Goal: Transaction & Acquisition: Book appointment/travel/reservation

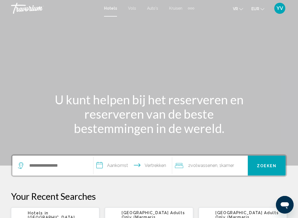
click at [153, 9] on font "Auto's" at bounding box center [152, 8] width 11 height 4
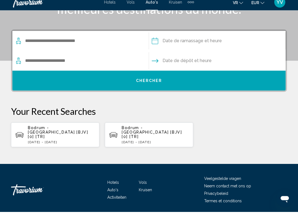
scroll to position [113, 0]
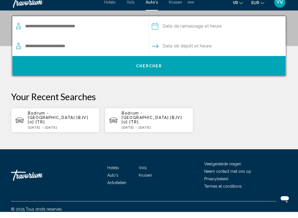
click at [121, 186] on font "Activiteiten" at bounding box center [116, 188] width 19 height 4
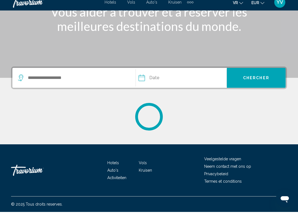
scroll to position [82, 0]
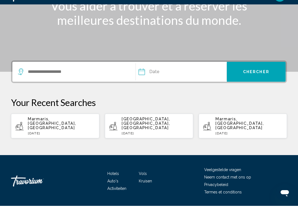
click at [151, 129] on p "[GEOGRAPHIC_DATA], [GEOGRAPHIC_DATA], [GEOGRAPHIC_DATA]" at bounding box center [155, 135] width 67 height 13
type input "**********"
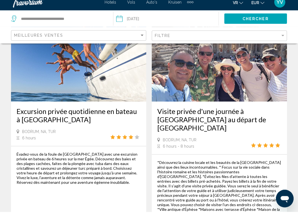
scroll to position [1356, 0]
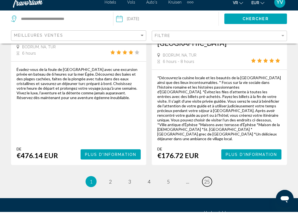
click at [209, 184] on span "25" at bounding box center [207, 187] width 6 height 6
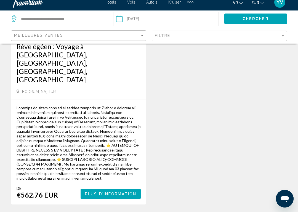
scroll to position [122, 0]
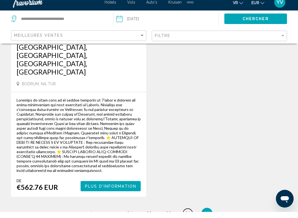
click at [187, 216] on span "24" at bounding box center [188, 219] width 6 height 6
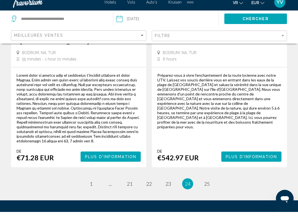
scroll to position [1354, 0]
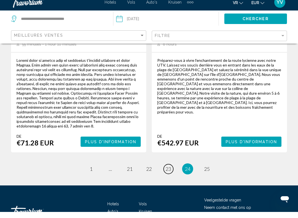
click at [169, 172] on span "23" at bounding box center [168, 175] width 6 height 6
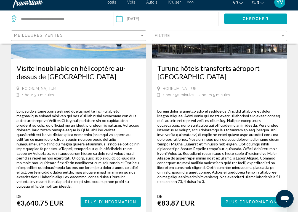
scroll to position [1313, 0]
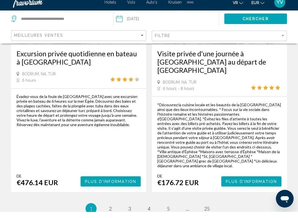
scroll to position [1356, 0]
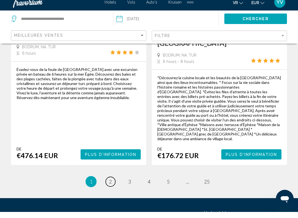
click at [110, 184] on span "2" at bounding box center [110, 187] width 3 height 6
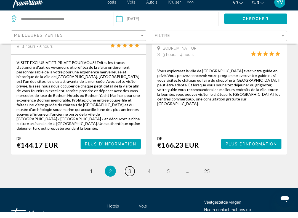
click at [134, 172] on link "page 3" at bounding box center [130, 177] width 10 height 10
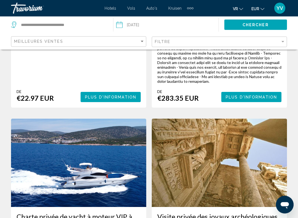
scroll to position [1212, 0]
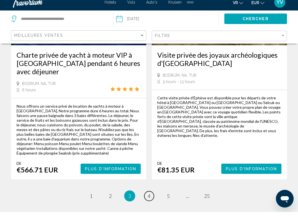
click at [153, 197] on link "page 4" at bounding box center [149, 202] width 10 height 10
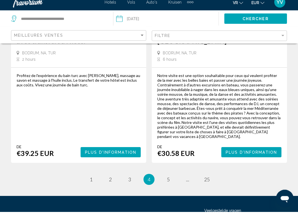
scroll to position [1403, 0]
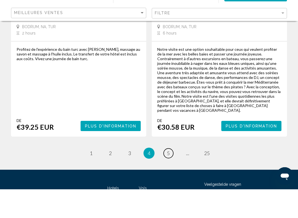
click at [167, 177] on link "page 5" at bounding box center [168, 182] width 10 height 10
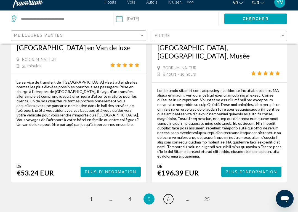
scroll to position [1366, 0]
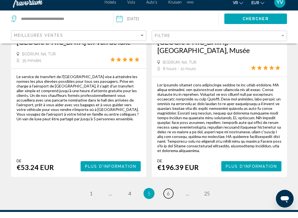
click at [171, 195] on link "page 6" at bounding box center [168, 200] width 10 height 10
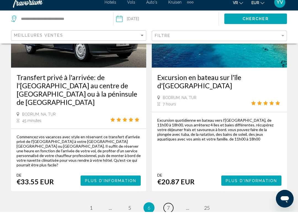
scroll to position [1242, 0]
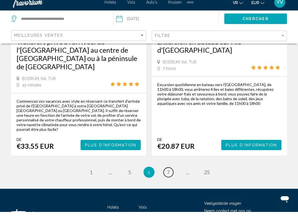
click at [170, 173] on link "page 7" at bounding box center [168, 178] width 10 height 10
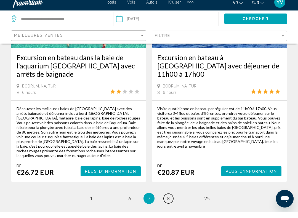
scroll to position [1323, 0]
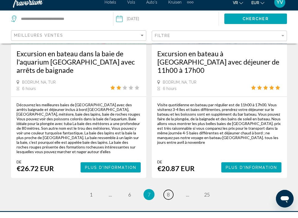
click at [171, 196] on link "page 8" at bounding box center [168, 201] width 10 height 10
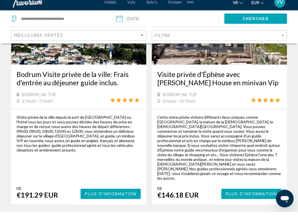
scroll to position [1247, 0]
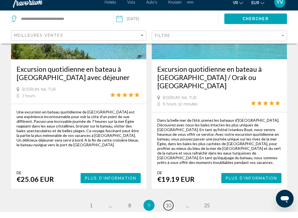
scroll to position [1354, 0]
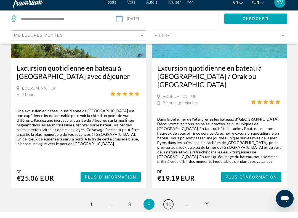
click at [171, 207] on span "10" at bounding box center [168, 210] width 6 height 6
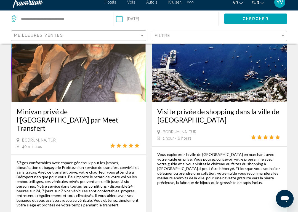
scroll to position [1341, 0]
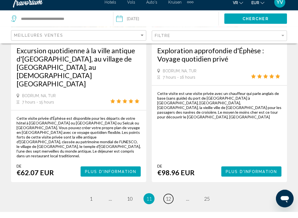
scroll to position [1297, 0]
click at [171, 200] on link "page 12" at bounding box center [168, 205] width 10 height 10
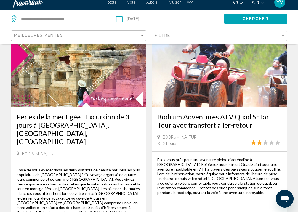
scroll to position [1307, 0]
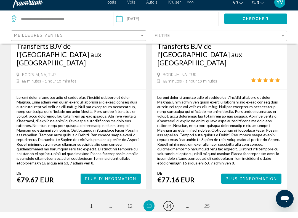
scroll to position [1293, 0]
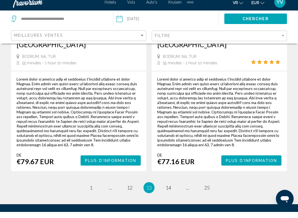
click at [170, 190] on span "14" at bounding box center [168, 193] width 6 height 6
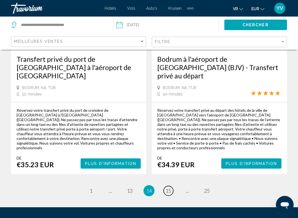
scroll to position [1301, 0]
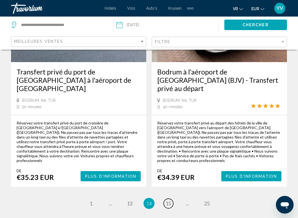
click at [169, 200] on span "15" at bounding box center [168, 203] width 6 height 6
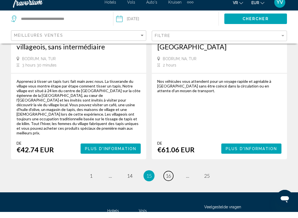
scroll to position [1361, 0]
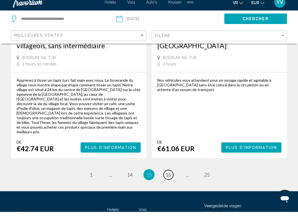
click at [171, 178] on span "16" at bounding box center [168, 181] width 6 height 6
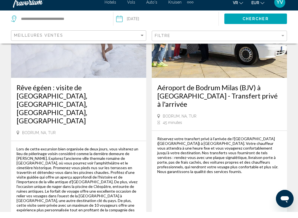
scroll to position [1293, 0]
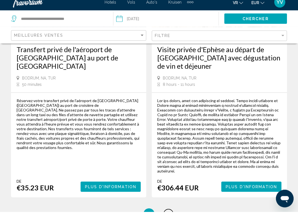
scroll to position [1355, 0]
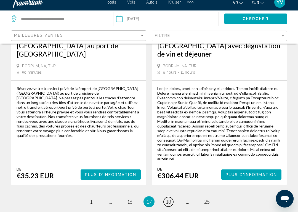
click at [171, 205] on span "18" at bounding box center [168, 208] width 6 height 6
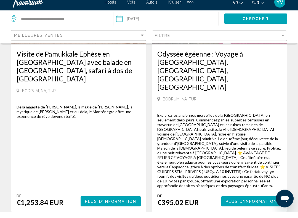
scroll to position [1352, 0]
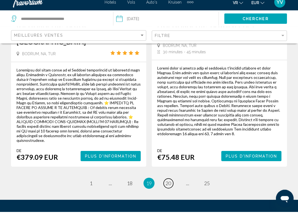
scroll to position [1399, 0]
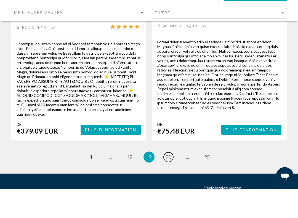
click at [173, 181] on link "page 20" at bounding box center [168, 186] width 10 height 10
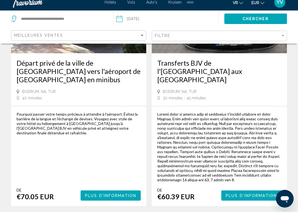
scroll to position [1366, 0]
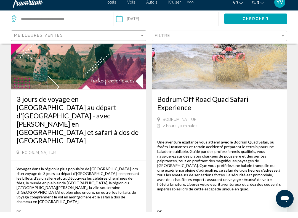
scroll to position [1349, 0]
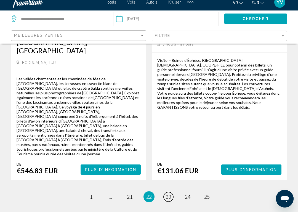
scroll to position [1368, 0]
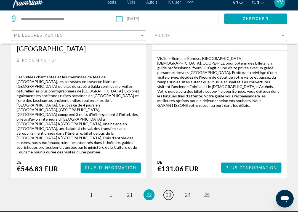
click at [171, 196] on link "page 23" at bounding box center [168, 201] width 10 height 10
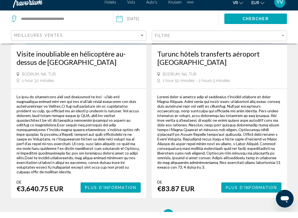
scroll to position [1333, 0]
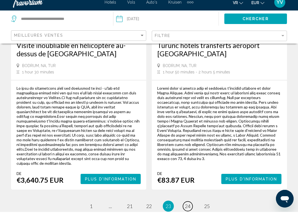
click at [191, 207] on link "page 24" at bounding box center [188, 212] width 10 height 10
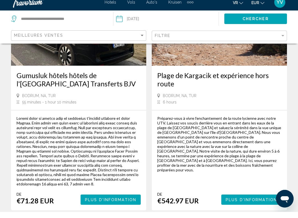
scroll to position [1354, 0]
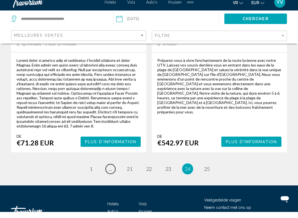
click at [112, 170] on link "page ..." at bounding box center [111, 175] width 10 height 10
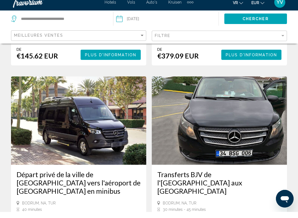
scroll to position [1366, 0]
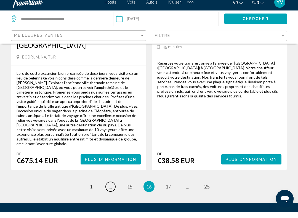
scroll to position [1293, 0]
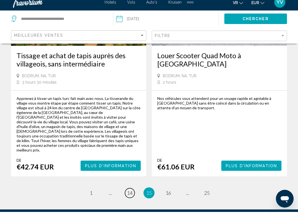
scroll to position [1361, 0]
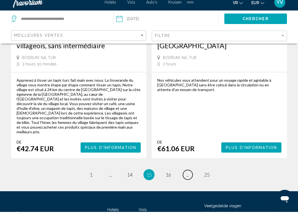
click at [189, 176] on link "page ..." at bounding box center [188, 181] width 10 height 10
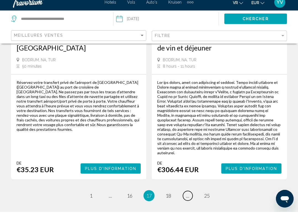
scroll to position [1355, 0]
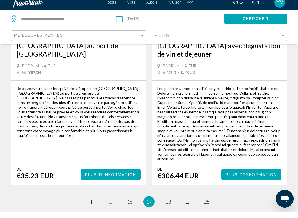
click at [150, 205] on span "17" at bounding box center [149, 208] width 6 height 6
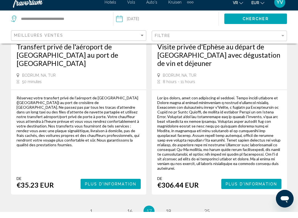
scroll to position [1346, 0]
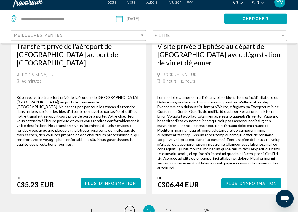
click at [131, 214] on span "16" at bounding box center [130, 217] width 6 height 6
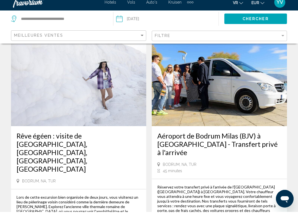
scroll to position [1232, 0]
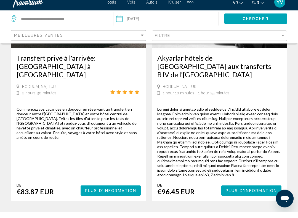
scroll to position [355, 0]
click at [105, 194] on span "Plus d'information" at bounding box center [110, 196] width 51 height 4
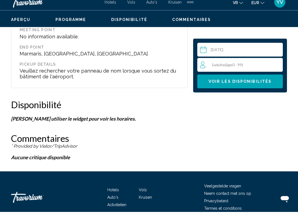
scroll to position [949, 0]
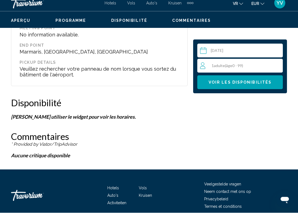
click at [222, 52] on input "Hoofdinhoud" at bounding box center [241, 56] width 88 height 15
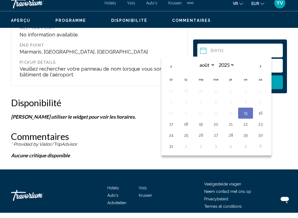
click at [259, 66] on th "Next month" at bounding box center [260, 72] width 15 height 12
select select "*"
click at [187, 136] on button "29" at bounding box center [185, 140] width 9 height 8
type input "**********"
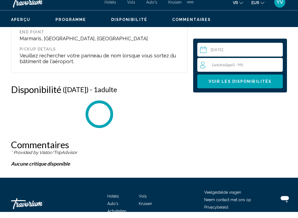
scroll to position [962, 0]
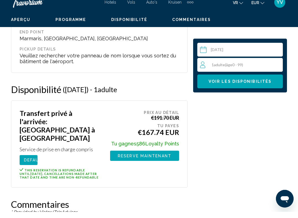
click at [214, 68] on span "1 Adulte Adultes ( âge 0 - 99)" at bounding box center [226, 70] width 31 height 5
click at [276, 68] on icon "Increment adults" at bounding box center [277, 70] width 5 height 5
click at [239, 85] on span "Voir les disponibilités" at bounding box center [239, 87] width 63 height 4
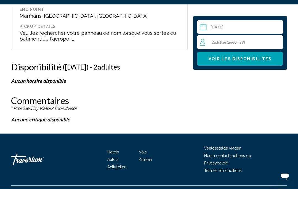
click at [244, 85] on span "Voir les disponibilités" at bounding box center [239, 87] width 63 height 4
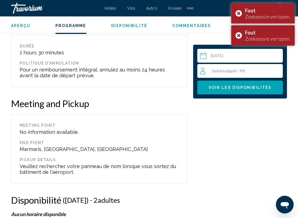
scroll to position [851, 0]
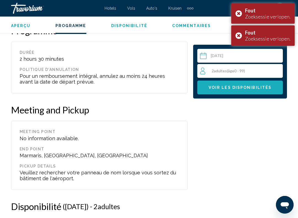
click at [243, 86] on span "Voir les disponibilités" at bounding box center [239, 87] width 63 height 4
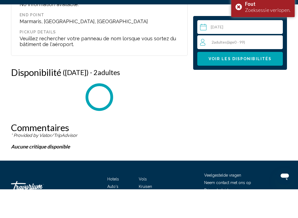
scroll to position [962, 0]
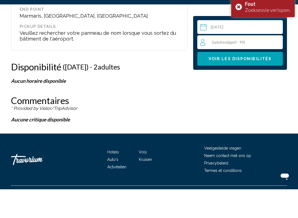
click at [229, 49] on input "**********" at bounding box center [241, 56] width 88 height 15
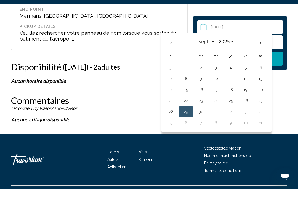
click at [189, 136] on button "29" at bounding box center [185, 140] width 9 height 8
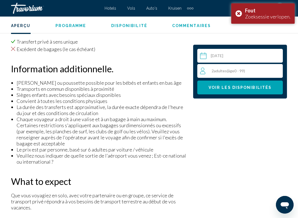
scroll to position [563, 0]
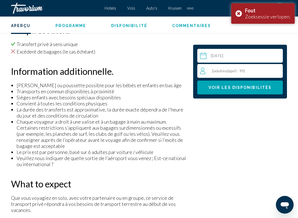
click at [65, 26] on span "Programme" at bounding box center [70, 25] width 31 height 4
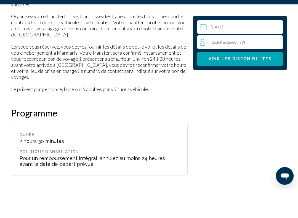
scroll to position [802, 0]
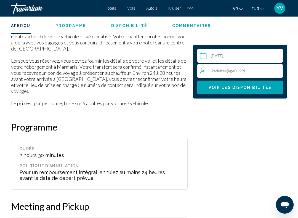
click at [76, 25] on span "Programme" at bounding box center [70, 25] width 31 height 4
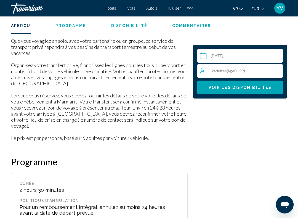
scroll to position [716, 0]
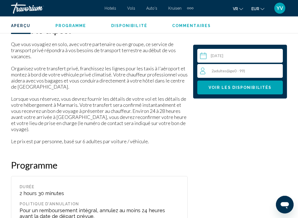
click at [125, 25] on span "Disponibilité" at bounding box center [129, 25] width 36 height 4
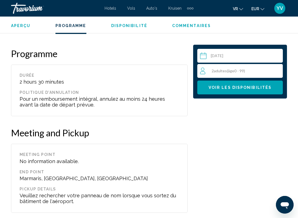
scroll to position [822, 0]
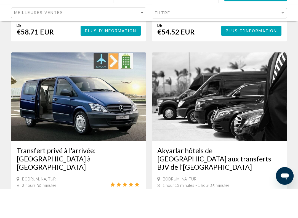
scroll to position [240, 0]
click at [93, 107] on img "Hoofdinhoud" at bounding box center [78, 125] width 135 height 88
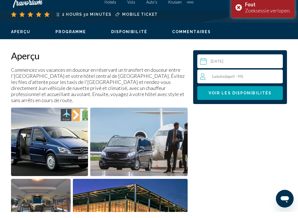
scroll to position [262, 0]
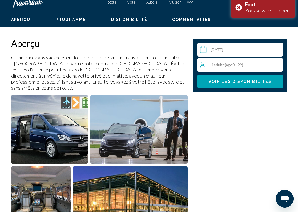
click at [222, 50] on input "Hoofdinhoud" at bounding box center [241, 56] width 88 height 15
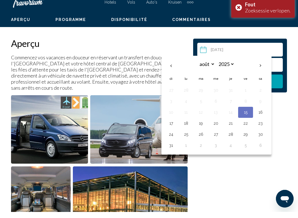
click at [261, 66] on th "Next month" at bounding box center [260, 72] width 15 height 12
select select "*"
click at [187, 136] on button "29" at bounding box center [185, 140] width 9 height 8
type input "**********"
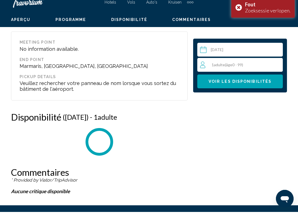
scroll to position [962, 0]
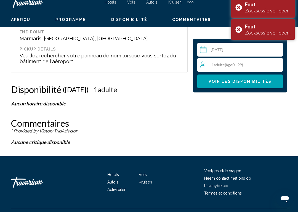
click at [233, 68] on div "1 Adulte Adultes ( âge 0 - 99)" at bounding box center [241, 71] width 82 height 7
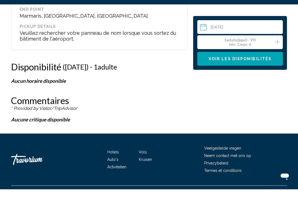
click at [119, 193] on font "Activiteiten" at bounding box center [116, 195] width 19 height 4
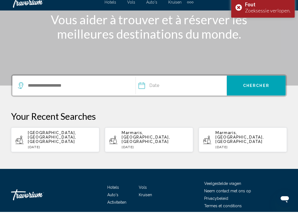
scroll to position [93, 0]
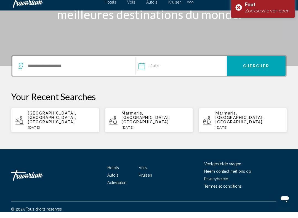
click at [74, 131] on p "[DATE]" at bounding box center [61, 133] width 67 height 4
type input "**********"
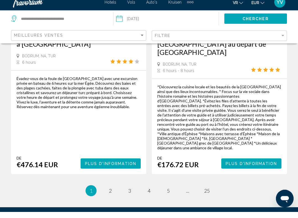
scroll to position [1356, 0]
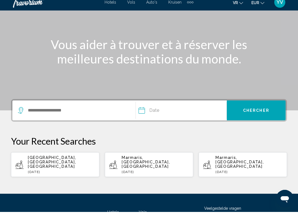
scroll to position [93, 0]
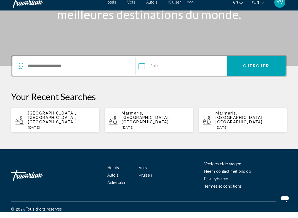
click at [118, 186] on font "Activiteiten" at bounding box center [116, 188] width 19 height 4
click at [120, 186] on font "Activiteiten" at bounding box center [116, 188] width 19 height 4
click at [72, 117] on span "[GEOGRAPHIC_DATA], [GEOGRAPHIC_DATA], [GEOGRAPHIC_DATA]" at bounding box center [52, 123] width 48 height 13
type input "**********"
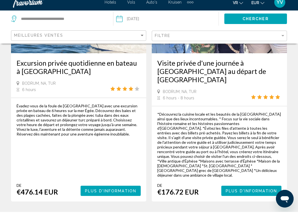
scroll to position [1356, 0]
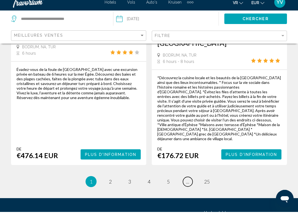
click at [190, 183] on link "page ..." at bounding box center [188, 188] width 10 height 10
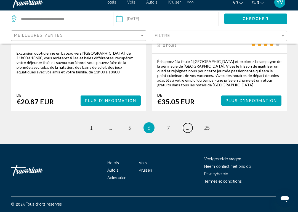
scroll to position [1266, 0]
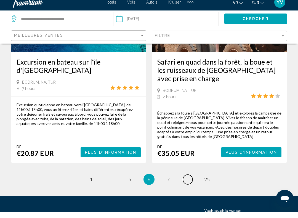
click at [189, 181] on link "page ..." at bounding box center [188, 186] width 10 height 10
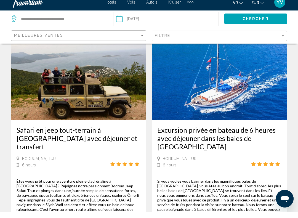
scroll to position [1280, 0]
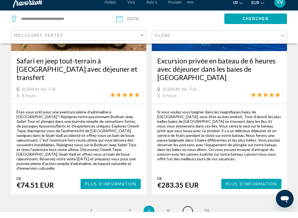
click at [188, 214] on span "..." at bounding box center [187, 217] width 3 height 6
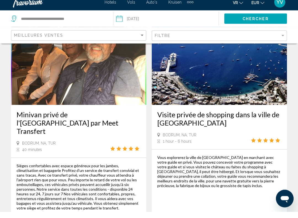
scroll to position [1341, 0]
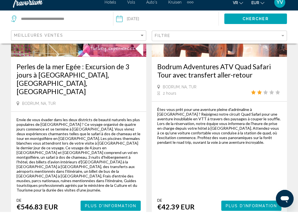
scroll to position [1307, 0]
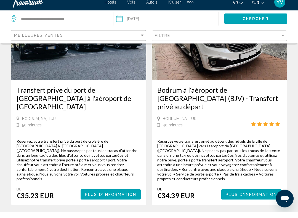
scroll to position [1323, 0]
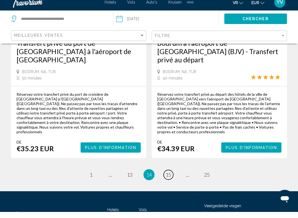
click at [169, 178] on span "15" at bounding box center [168, 181] width 6 height 6
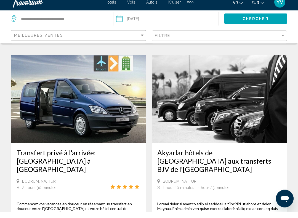
scroll to position [261, 0]
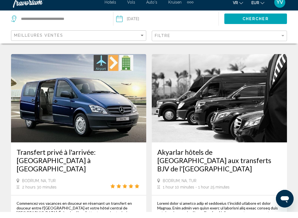
click at [87, 100] on img "Hoofdinhoud" at bounding box center [78, 104] width 135 height 88
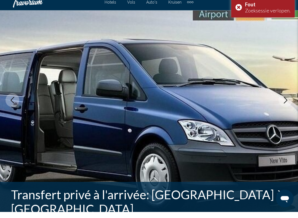
select select "*"
select select "****"
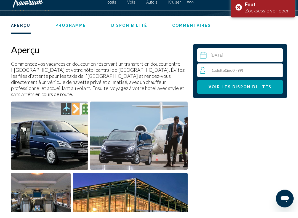
click at [232, 57] on input "Hoofdinhoud" at bounding box center [241, 62] width 88 height 15
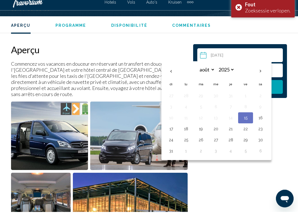
scroll to position [256, 0]
click at [265, 71] on th "Next month" at bounding box center [260, 77] width 15 height 12
select select "*"
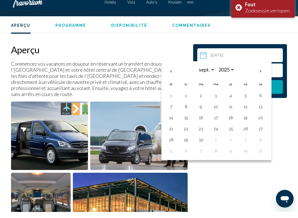
click at [188, 142] on button "29" at bounding box center [185, 146] width 9 height 8
type input "**********"
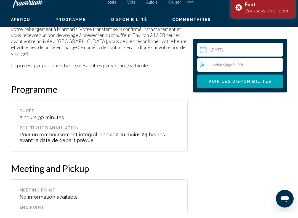
scroll to position [962, 0]
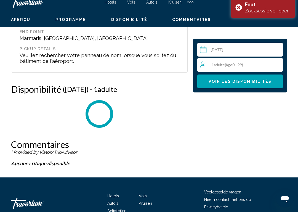
click at [231, 69] on div "1 Adulte Adultes ( âge 0 - 99)" at bounding box center [241, 71] width 83 height 14
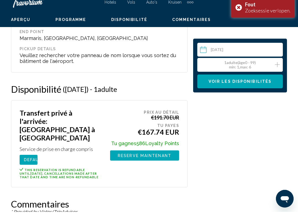
click at [277, 68] on icon "Increment adults" at bounding box center [277, 70] width 5 height 5
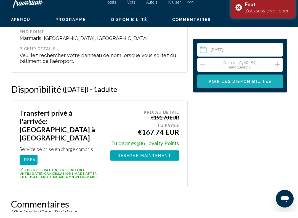
click at [241, 85] on span "Voir les disponibilités" at bounding box center [239, 87] width 63 height 4
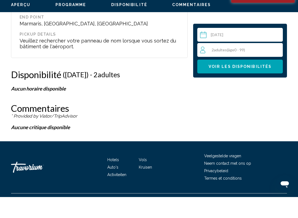
scroll to position [960, 0]
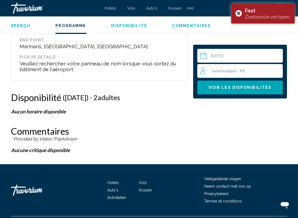
click at [232, 73] on span "âge" at bounding box center [231, 70] width 6 height 5
click at [205, 71] on icon "Decrement adults" at bounding box center [202, 70] width 5 height 7
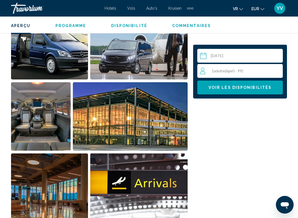
scroll to position [350, 0]
